Goal: Information Seeking & Learning: Learn about a topic

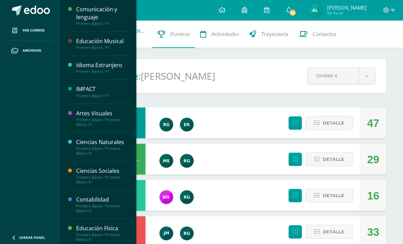
click at [91, 15] on div "Comunicación y lenguaje" at bounding box center [102, 13] width 52 height 16
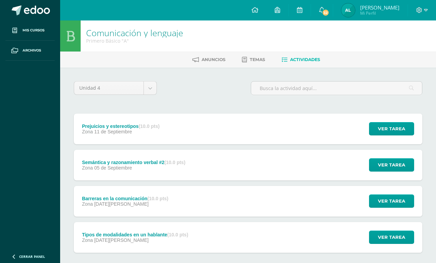
click at [405, 131] on button "Ver tarea" at bounding box center [391, 128] width 45 height 13
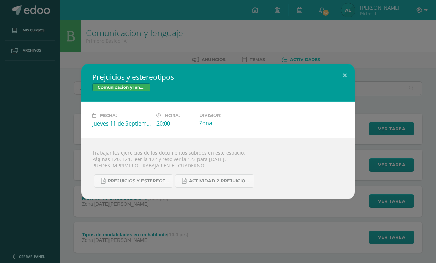
click at [344, 77] on button at bounding box center [344, 75] width 19 height 23
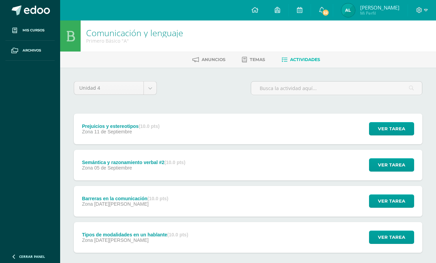
click at [393, 135] on span "Ver tarea" at bounding box center [391, 129] width 27 height 13
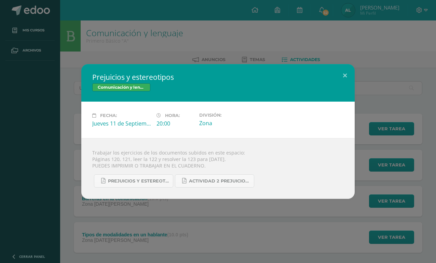
click at [165, 179] on link "Prejuicios y estereotipos 1ro. Bás..pdf" at bounding box center [133, 181] width 79 height 13
click at [224, 186] on link "Actividad 2 Prejuicios y estereotipos.pdf" at bounding box center [214, 181] width 79 height 13
click at [337, 72] on button at bounding box center [344, 75] width 19 height 23
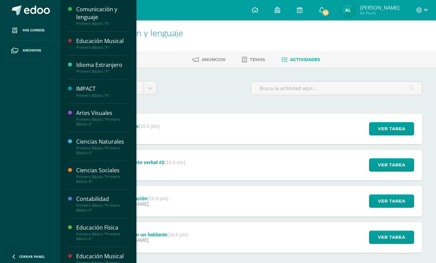
click at [43, 33] on link "Mis cursos" at bounding box center [29, 30] width 49 height 20
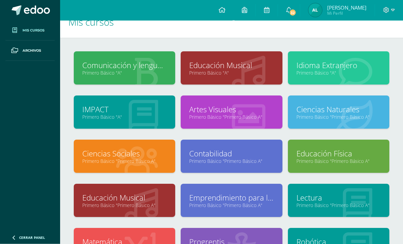
scroll to position [26, 0]
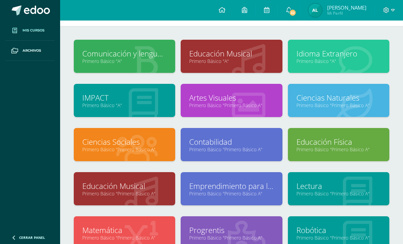
click at [344, 195] on link "Primero Básico "Primero Básico A"" at bounding box center [339, 193] width 84 height 6
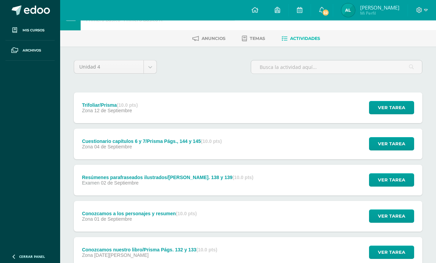
scroll to position [22, 0]
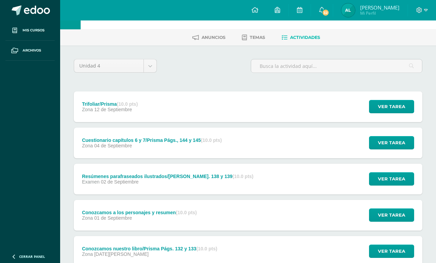
click at [380, 110] on span "Ver tarea" at bounding box center [391, 106] width 27 height 13
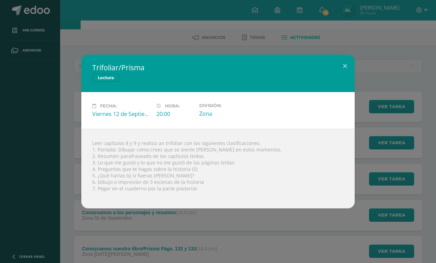
click at [336, 66] on button at bounding box center [344, 66] width 19 height 23
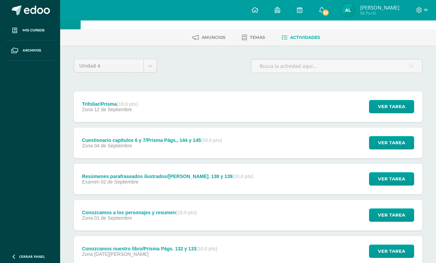
click at [402, 113] on span "Ver tarea" at bounding box center [391, 106] width 27 height 13
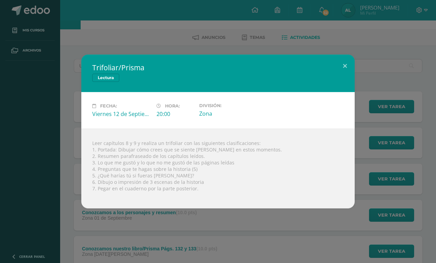
click at [347, 63] on button at bounding box center [344, 66] width 19 height 23
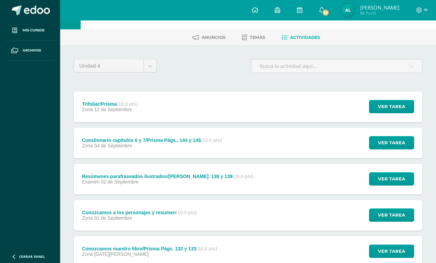
click at [44, 28] on span "Mis cursos" at bounding box center [34, 30] width 22 height 5
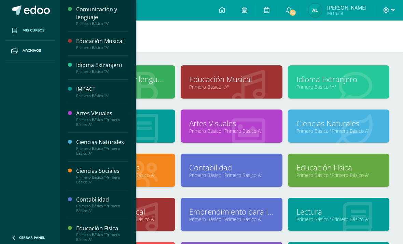
click at [109, 15] on div "Comunicación y lenguaje" at bounding box center [102, 13] width 52 height 16
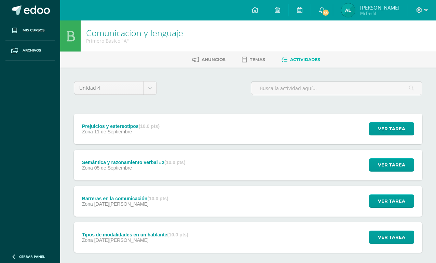
click at [393, 141] on div "Ver tarea" at bounding box center [391, 129] width 64 height 31
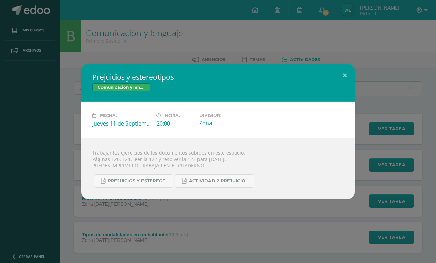
click at [201, 188] on link "Actividad 2 Prejuicios y estereotipos.pdf" at bounding box center [214, 181] width 79 height 13
